Goal: Information Seeking & Learning: Check status

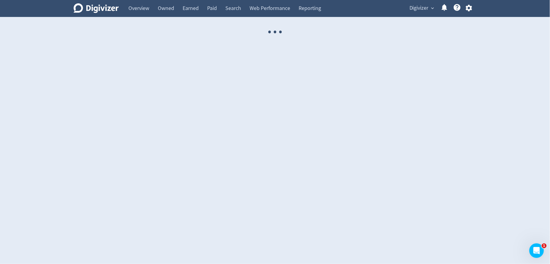
select select "USER"
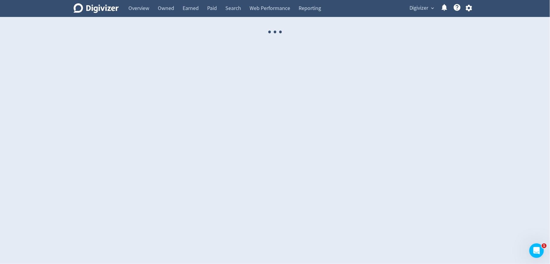
select select "USER"
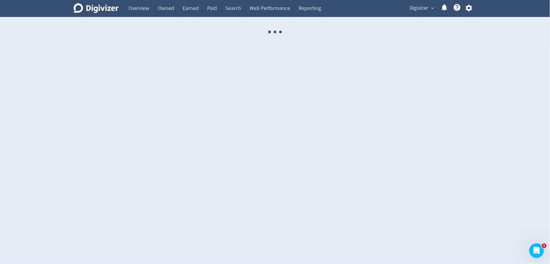
select select "USER"
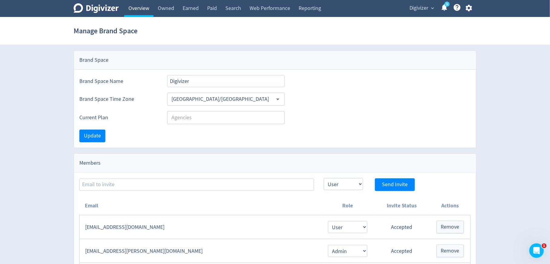
click at [150, 7] on link "Overview" at bounding box center [138, 8] width 29 height 17
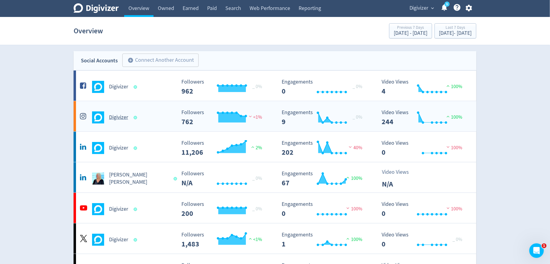
click at [164, 117] on div "Digivizer" at bounding box center [127, 118] width 98 height 12
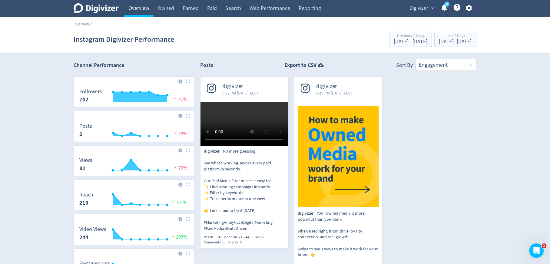
click at [141, 14] on link "Overview" at bounding box center [138, 8] width 29 height 17
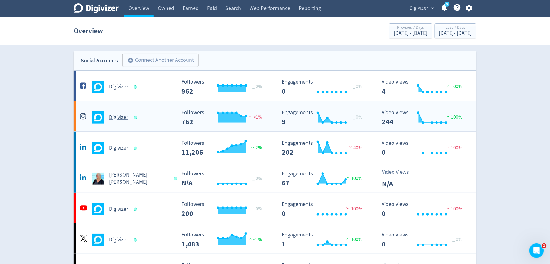
click at [142, 110] on div "Digivizer" at bounding box center [126, 115] width 100 height 17
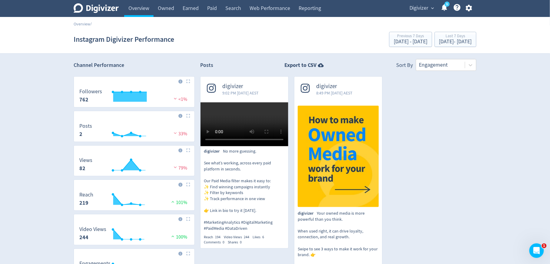
scroll to position [158, 0]
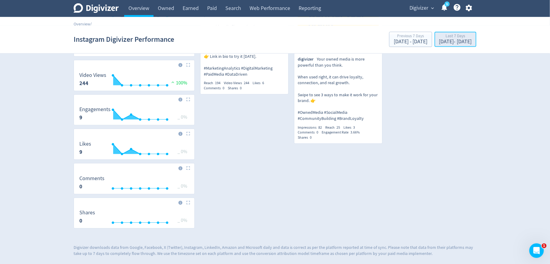
click at [439, 39] on div "Last 7 Days" at bounding box center [455, 36] width 33 height 5
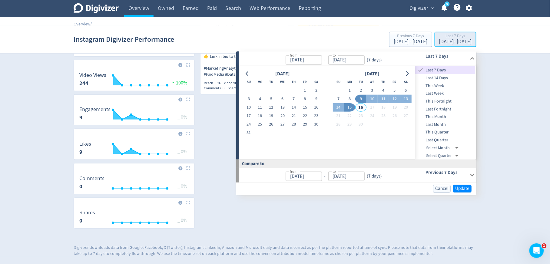
type input "[DATE]"
click at [439, 114] on span "This Month" at bounding box center [446, 117] width 60 height 7
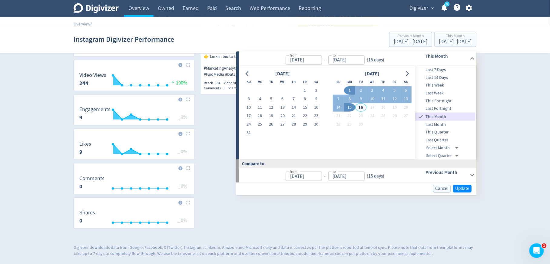
type input "[DATE]"
click at [462, 187] on span "Update" at bounding box center [462, 189] width 14 height 5
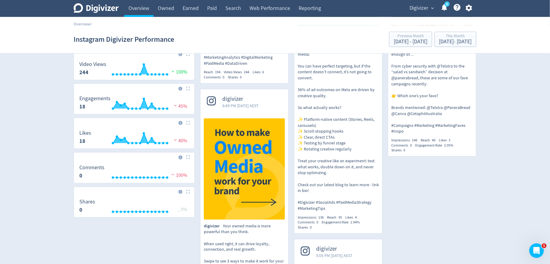
scroll to position [180, 0]
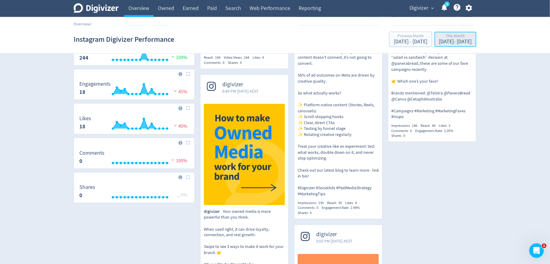
click at [458, 45] on div "This Month [DATE] - [DATE]" at bounding box center [456, 40] width 38 height 12
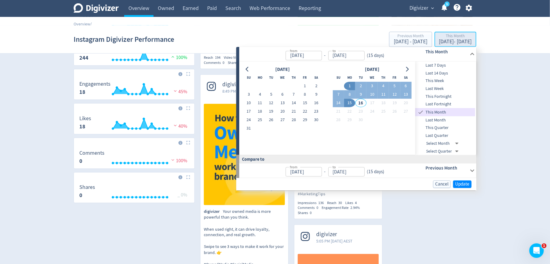
type input "[DATE]"
click at [442, 118] on span "Last Month" at bounding box center [446, 120] width 60 height 7
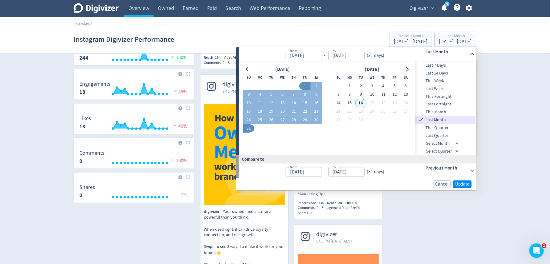
type input "[DATE]"
click at [461, 183] on span "Update" at bounding box center [462, 184] width 14 height 5
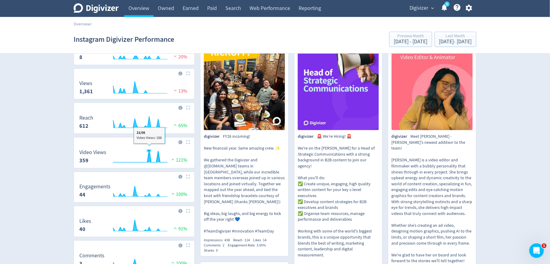
scroll to position [75, 0]
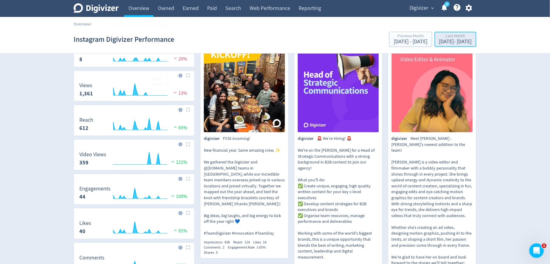
click at [439, 40] on div "[DATE] - [DATE]" at bounding box center [455, 41] width 33 height 5
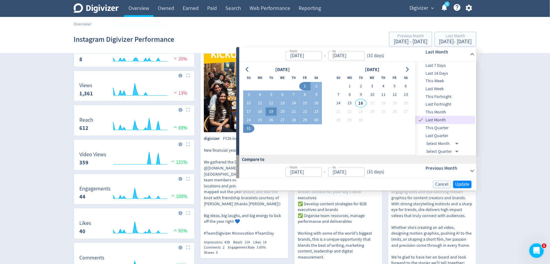
click at [271, 112] on button "19" at bounding box center [271, 112] width 11 height 8
type input "[DATE]"
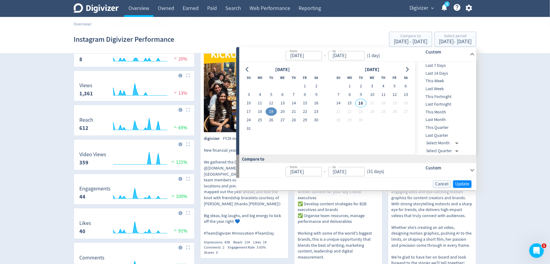
click at [271, 112] on button "19" at bounding box center [271, 112] width 11 height 8
type input "[DATE]"
click at [460, 183] on span "Update" at bounding box center [462, 184] width 14 height 5
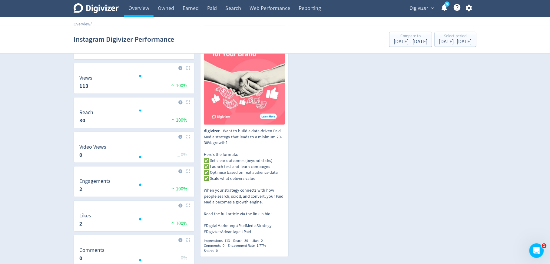
scroll to position [84, 0]
